Goal: Learn about a topic

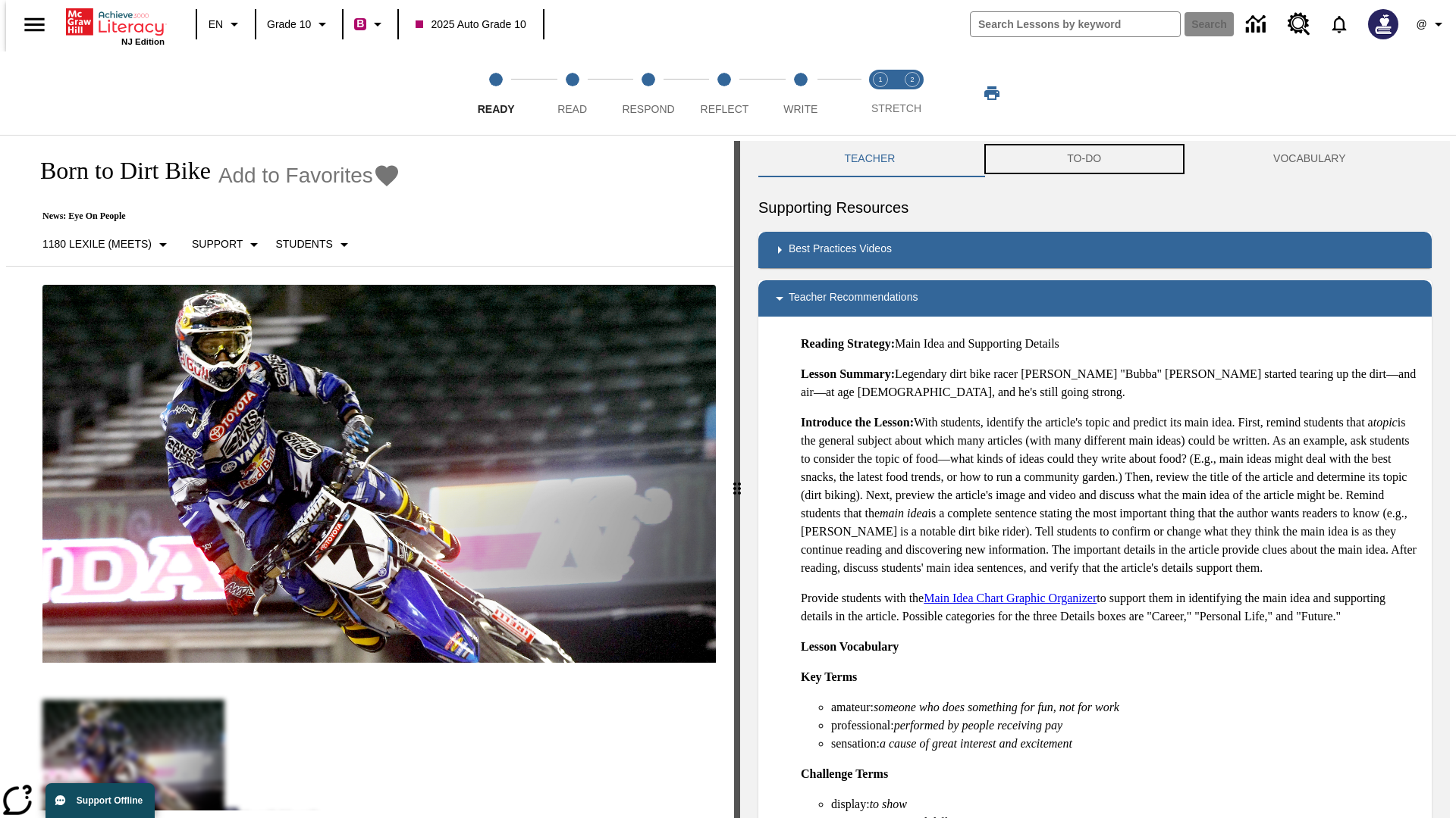
click at [1084, 159] on button "TO-DO" at bounding box center [1084, 159] width 206 height 37
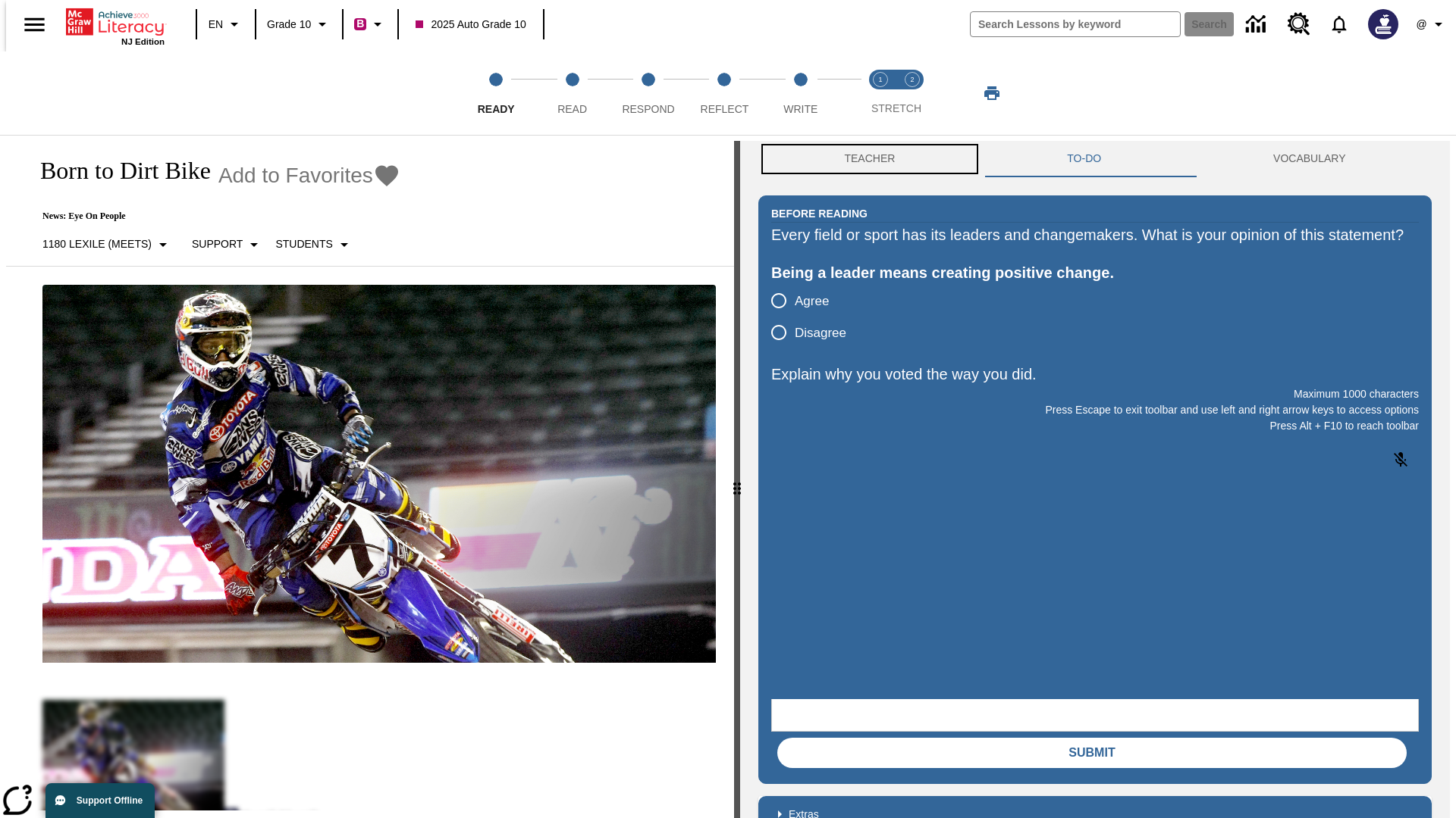
scroll to position [1, 0]
click at [865, 159] on button "Teacher" at bounding box center [869, 159] width 223 height 37
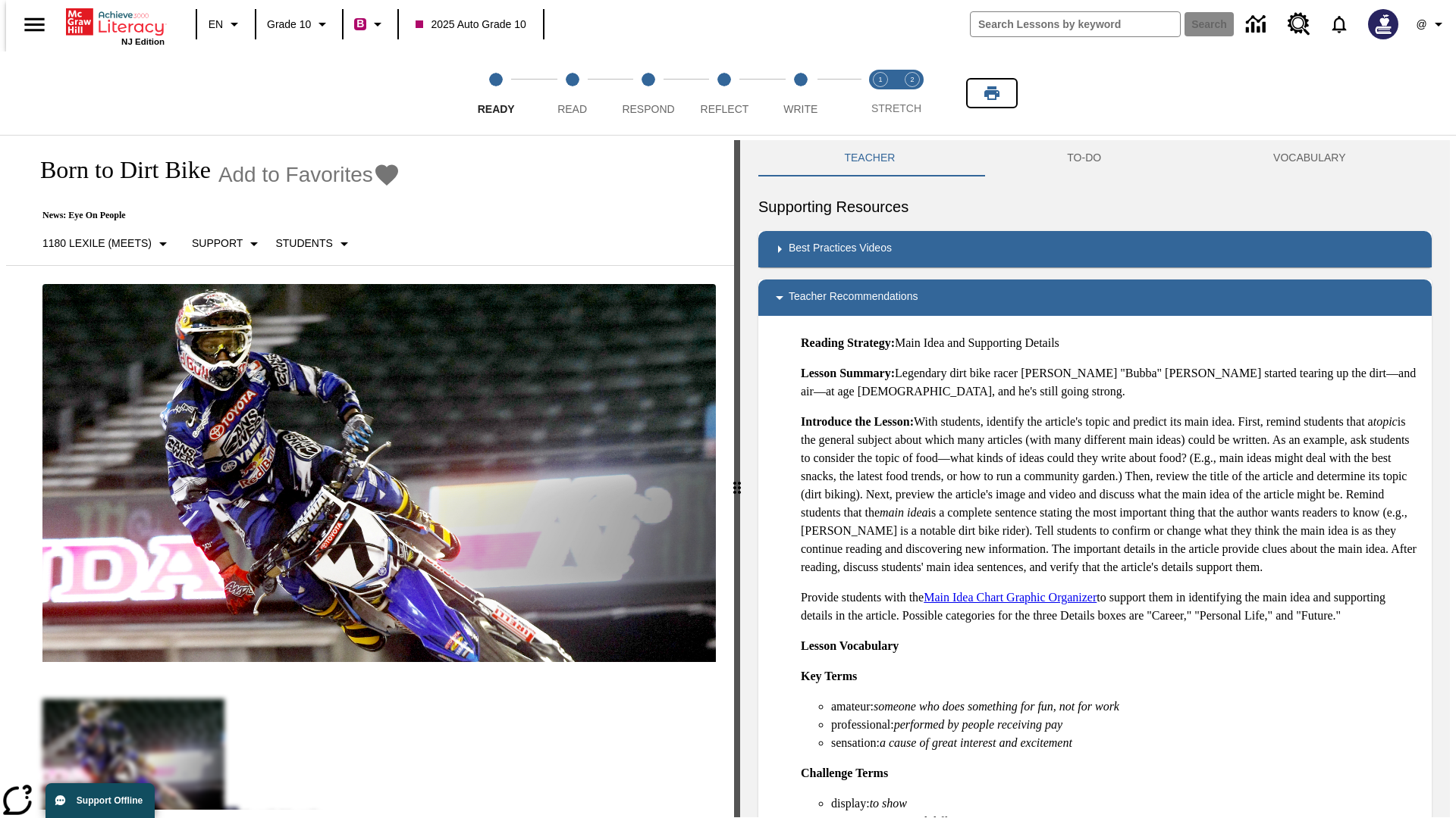
click at [991, 93] on icon "Print" at bounding box center [991, 92] width 15 height 14
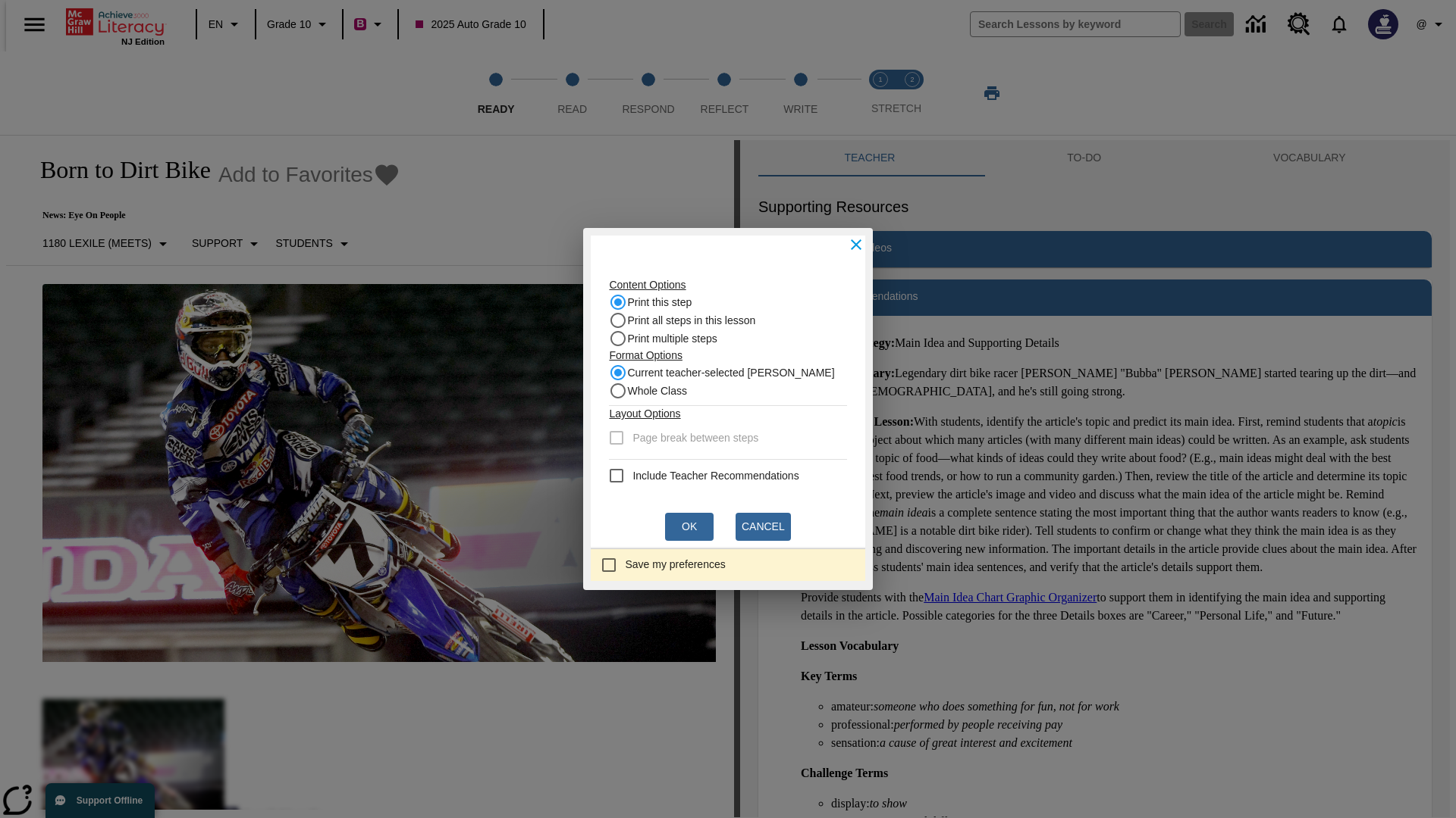
click at [621, 476] on recommendation "Include Teacher Recommendations" at bounding box center [616, 476] width 18 height 18
checkbox recommendation "true"
click at [689, 526] on button "Ok" at bounding box center [689, 526] width 49 height 28
